Goal: Task Accomplishment & Management: Manage account settings

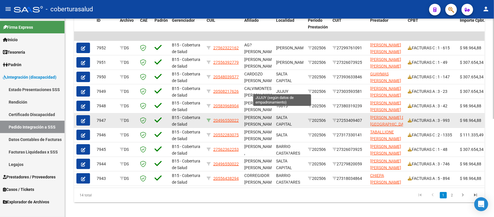
scroll to position [195, 0]
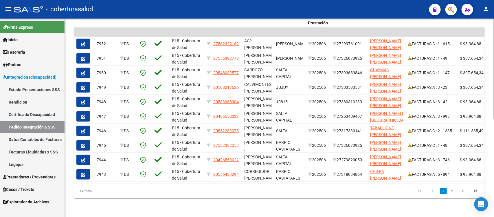
click at [71, 141] on div "DS.DEVERR: Último Archivo SSS publicado hace: 10 días - DS.DEVOK: Último Archiv…" at bounding box center [280, 21] width 430 height 389
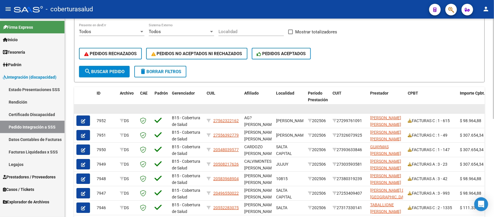
scroll to position [0, 0]
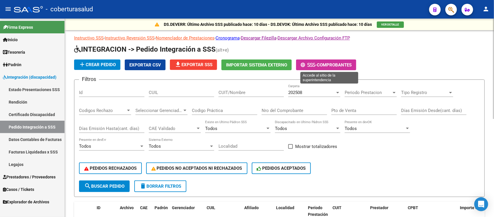
click at [334, 59] on button "- Comprobantes" at bounding box center [326, 64] width 60 height 11
click at [296, 59] on button "- Comprobantes" at bounding box center [326, 64] width 60 height 11
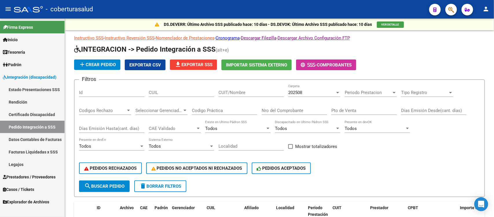
click at [38, 89] on link "Estado Presentaciones SSS" at bounding box center [32, 89] width 65 height 12
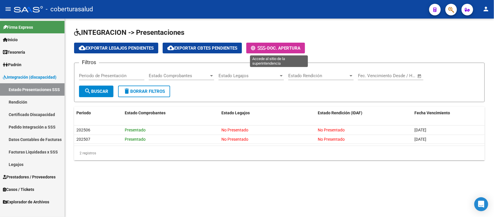
click at [278, 43] on button "- Doc. Apertura" at bounding box center [276, 48] width 59 height 11
click at [36, 159] on link "Legajos" at bounding box center [32, 164] width 65 height 12
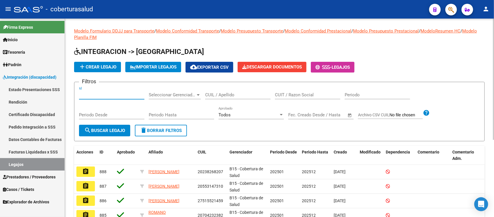
drag, startPoint x: 126, startPoint y: 94, endPoint x: 128, endPoint y: 88, distance: 6.1
click at [128, 88] on div "Id" at bounding box center [111, 93] width 65 height 12
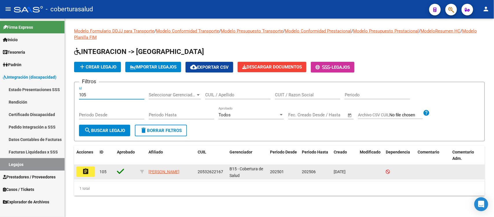
type input "105"
click at [87, 170] on mat-icon "assignment" at bounding box center [85, 171] width 7 height 7
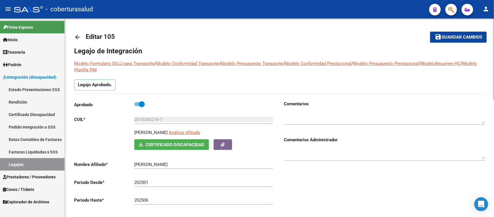
click at [143, 107] on span at bounding box center [142, 104] width 6 height 6
click at [137, 106] on input "checkbox" at bounding box center [137, 106] width 0 height 0
checkbox input "false"
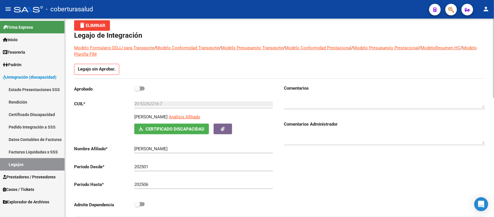
scroll to position [72, 0]
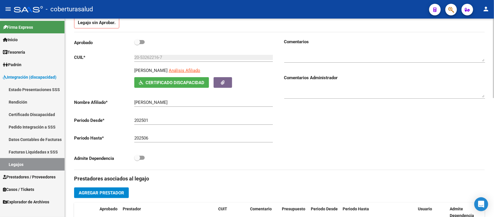
click at [152, 135] on input "202506" at bounding box center [203, 137] width 139 height 5
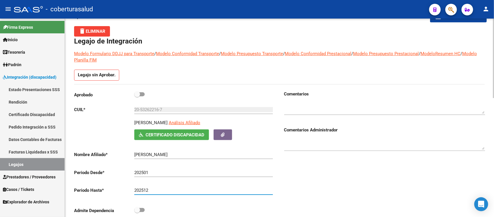
scroll to position [0, 0]
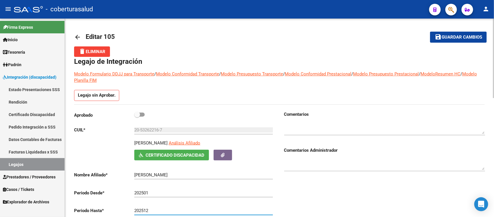
type input "202512"
click at [140, 114] on span at bounding box center [139, 114] width 10 height 4
click at [137, 116] on input "checkbox" at bounding box center [137, 116] width 0 height 0
checkbox input "true"
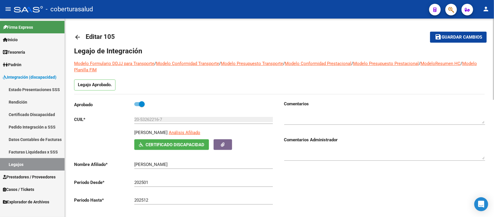
click at [461, 35] on span "Guardar cambios" at bounding box center [462, 37] width 41 height 5
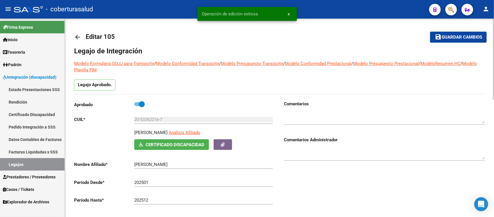
click at [77, 36] on mat-icon "arrow_back" at bounding box center [77, 37] width 7 height 7
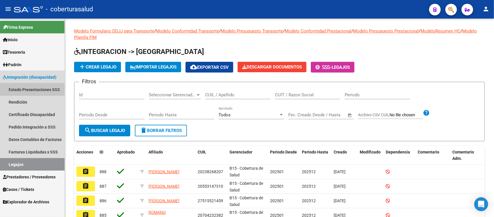
click at [42, 87] on link "Estado Presentaciones SSS" at bounding box center [32, 89] width 65 height 12
